Goal: Information Seeking & Learning: Find specific fact

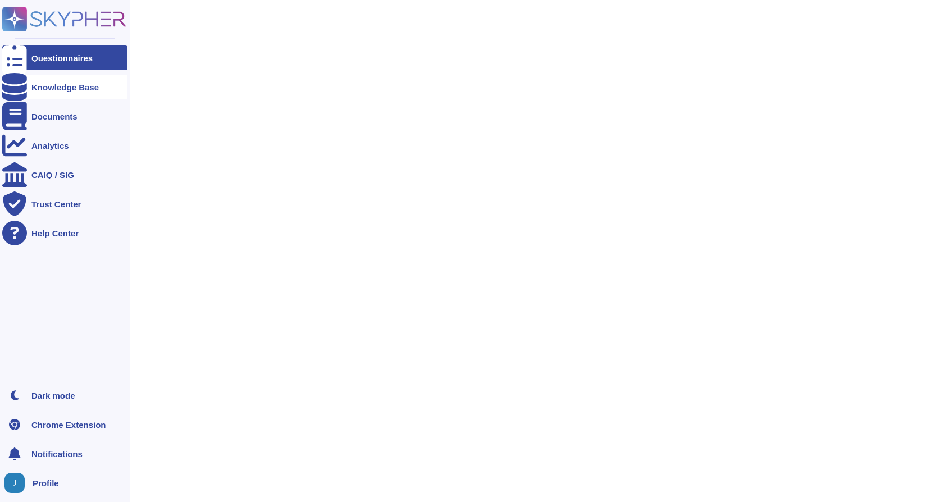
click at [10, 85] on icon at bounding box center [14, 87] width 25 height 28
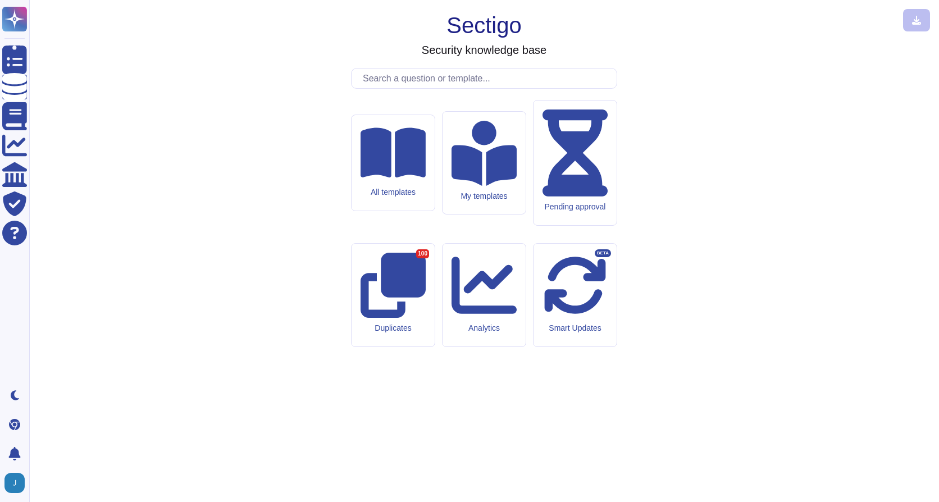
click at [412, 88] on input "text" at bounding box center [487, 79] width 260 height 20
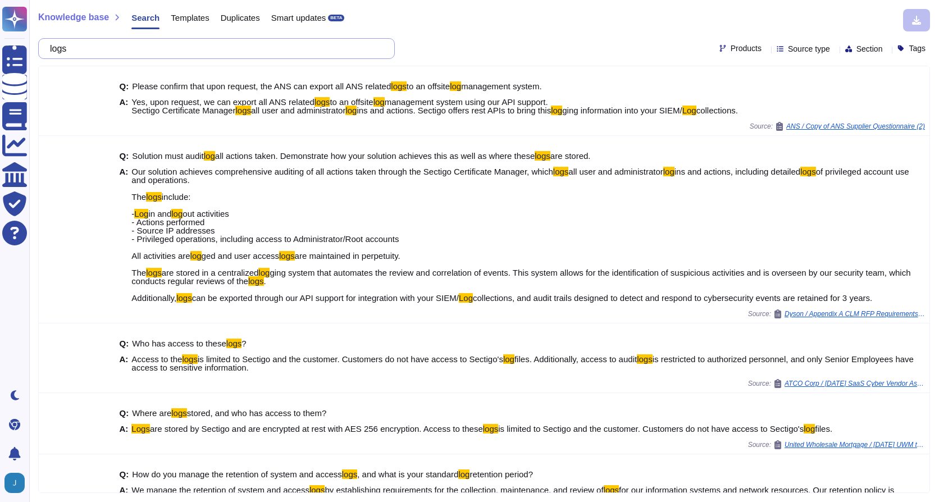
click at [112, 48] on input "logs" at bounding box center [213, 49] width 339 height 20
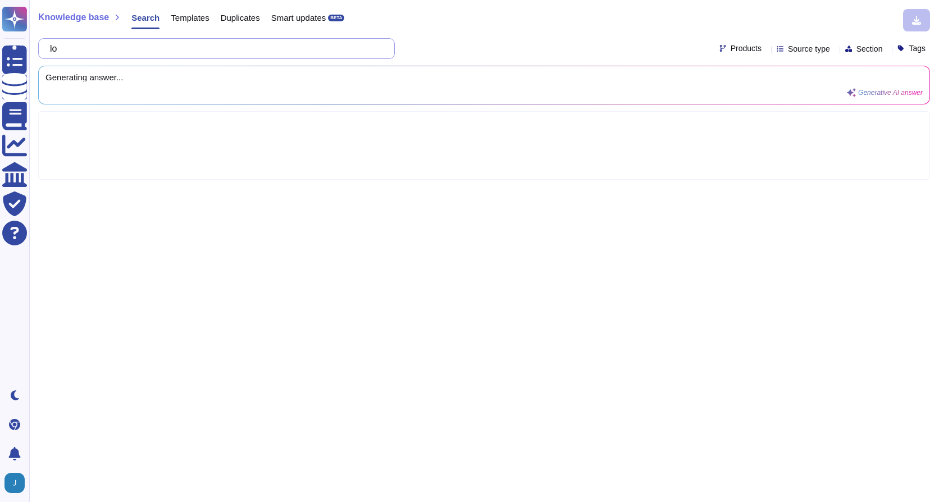
type input "l"
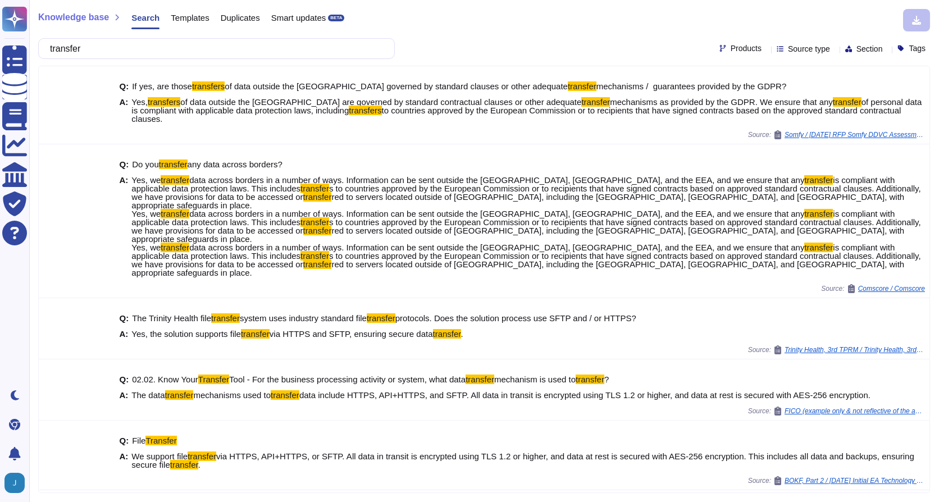
click at [94, 48] on input "transfer" at bounding box center [213, 49] width 339 height 20
drag, startPoint x: 108, startPoint y: 49, endPoint x: 58, endPoint y: 51, distance: 49.5
click at [58, 51] on input "transfer" at bounding box center [213, 49] width 339 height 20
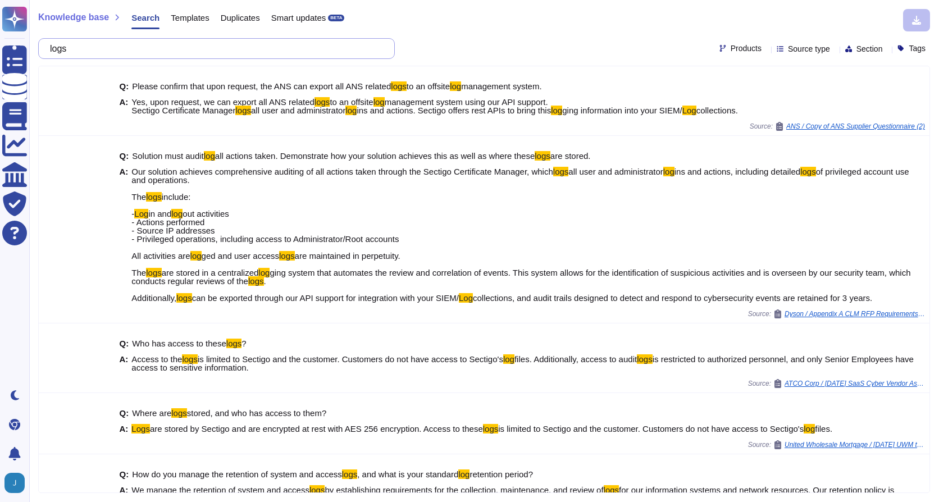
type input "logs"
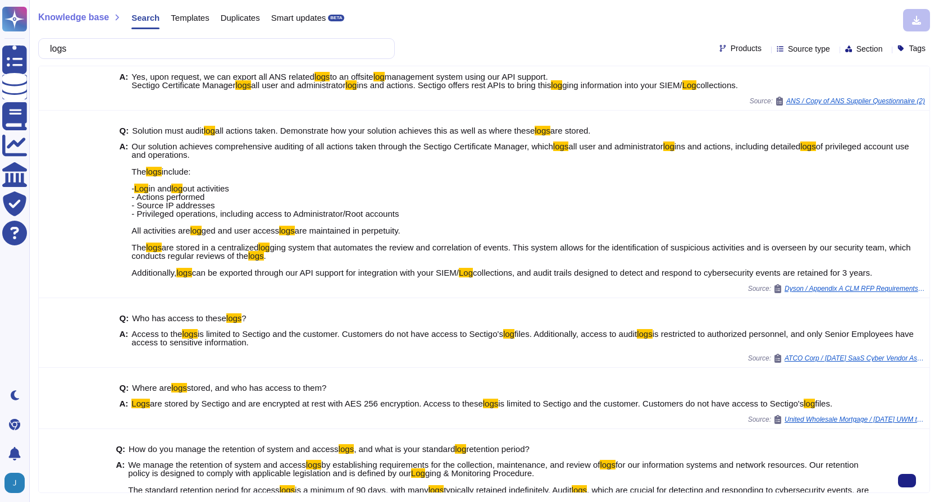
scroll to position [25, 0]
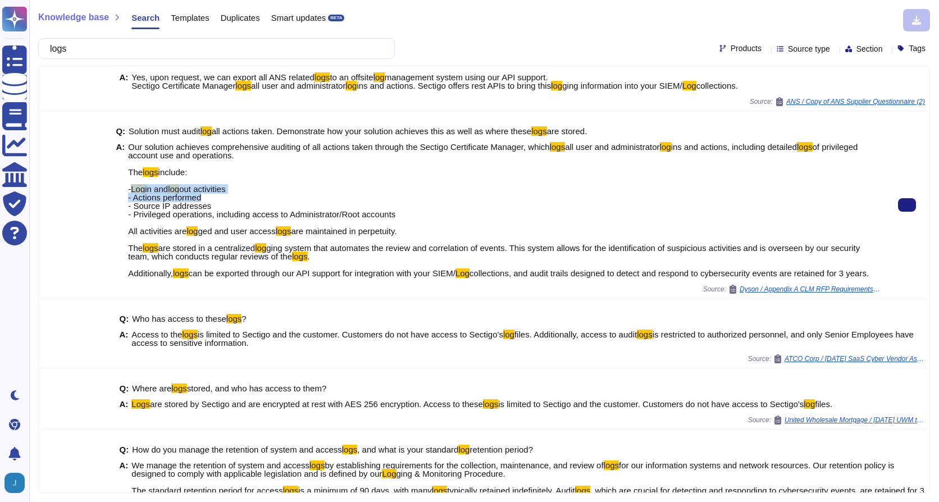
drag, startPoint x: 127, startPoint y: 189, endPoint x: 220, endPoint y: 197, distance: 93.0
click at [220, 197] on span "Our solution achieves comprehensive auditing of all actions taken through the S…" at bounding box center [504, 210] width 752 height 135
drag, startPoint x: 220, startPoint y: 197, endPoint x: 181, endPoint y: 195, distance: 38.2
copy span "- Log in and log out activities - Actions performed"
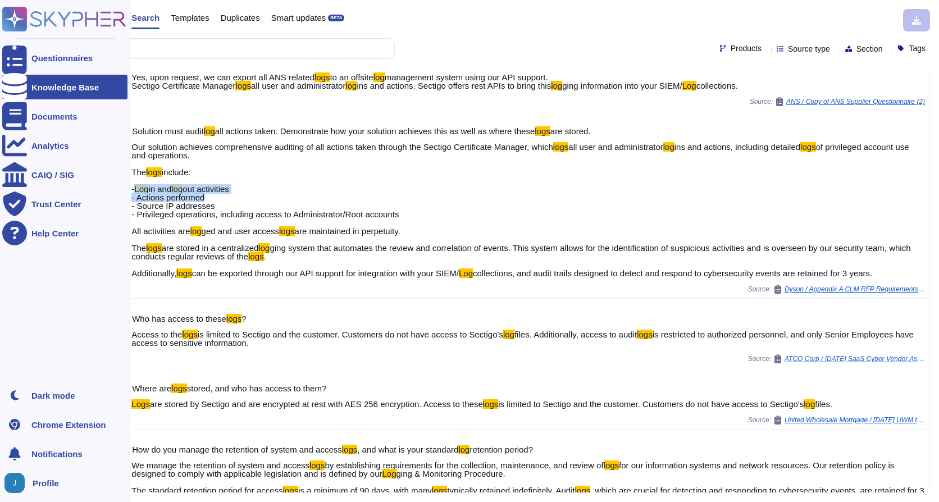
click at [38, 84] on div "Knowledge Base" at bounding box center [64, 87] width 67 height 8
